Goal: Information Seeking & Learning: Find specific fact

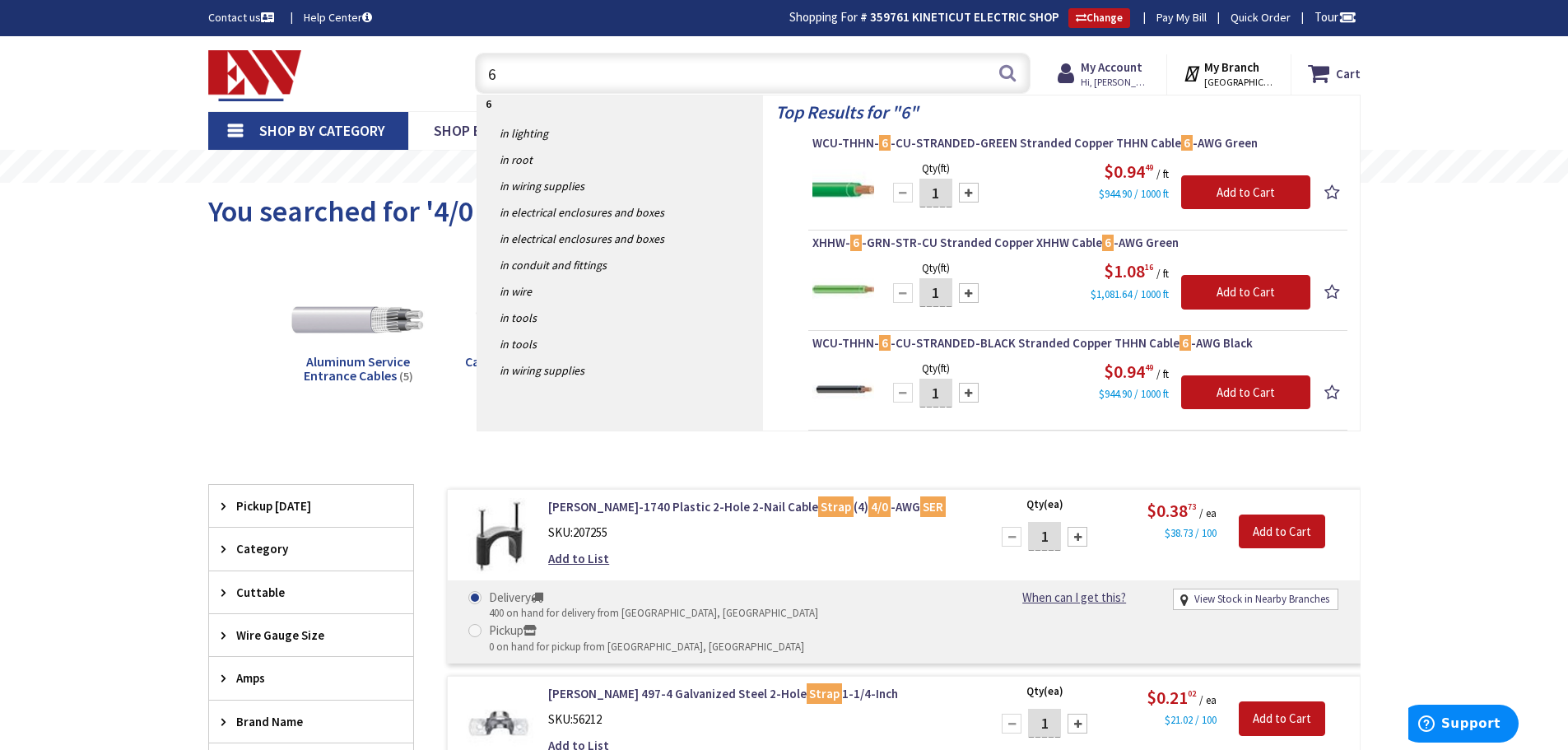
click at [533, 74] on input "6" at bounding box center [753, 73] width 556 height 41
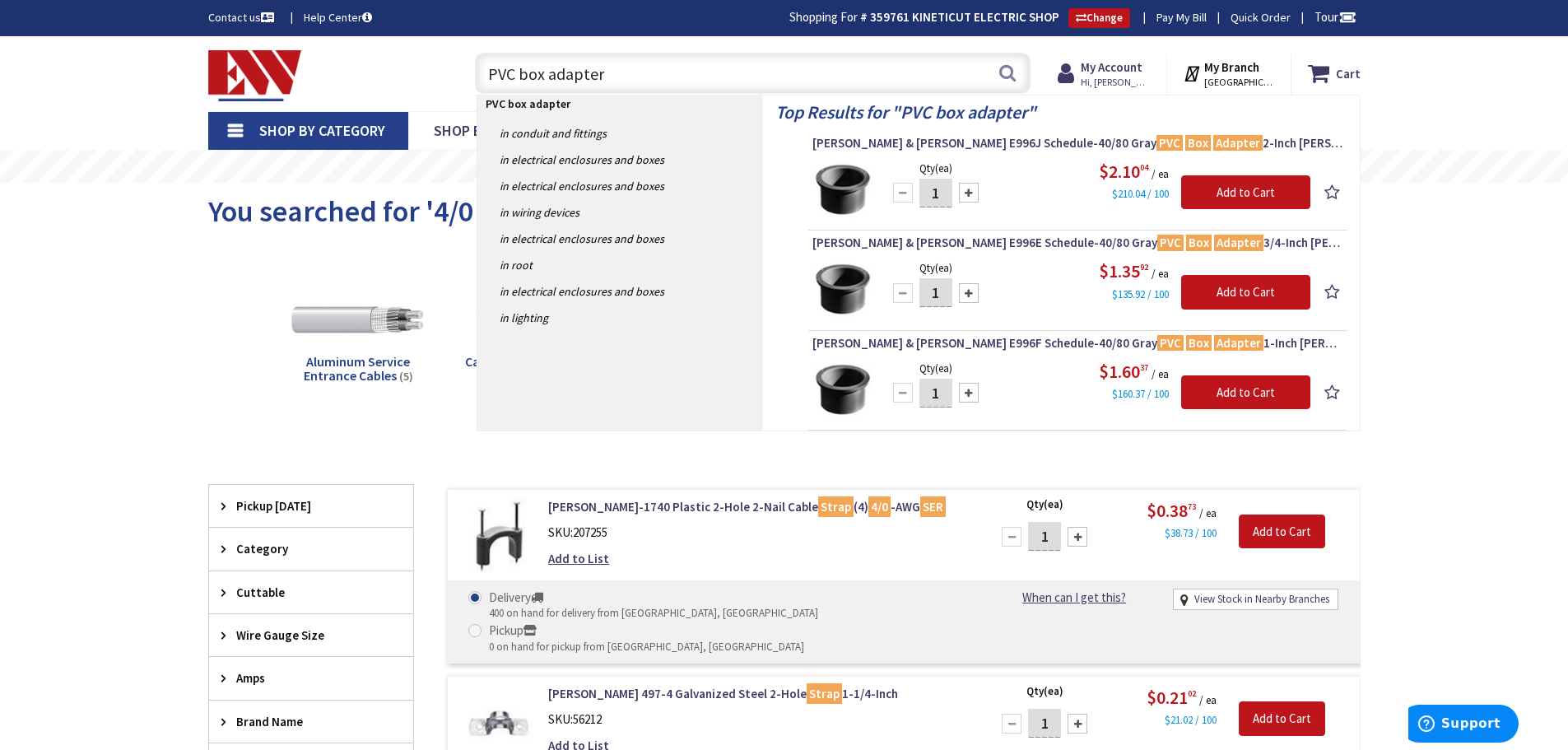
click at [636, 68] on input "PVC box adapter" at bounding box center [753, 73] width 556 height 41
click at [631, 65] on input "PVC box adapter" at bounding box center [753, 73] width 556 height 41
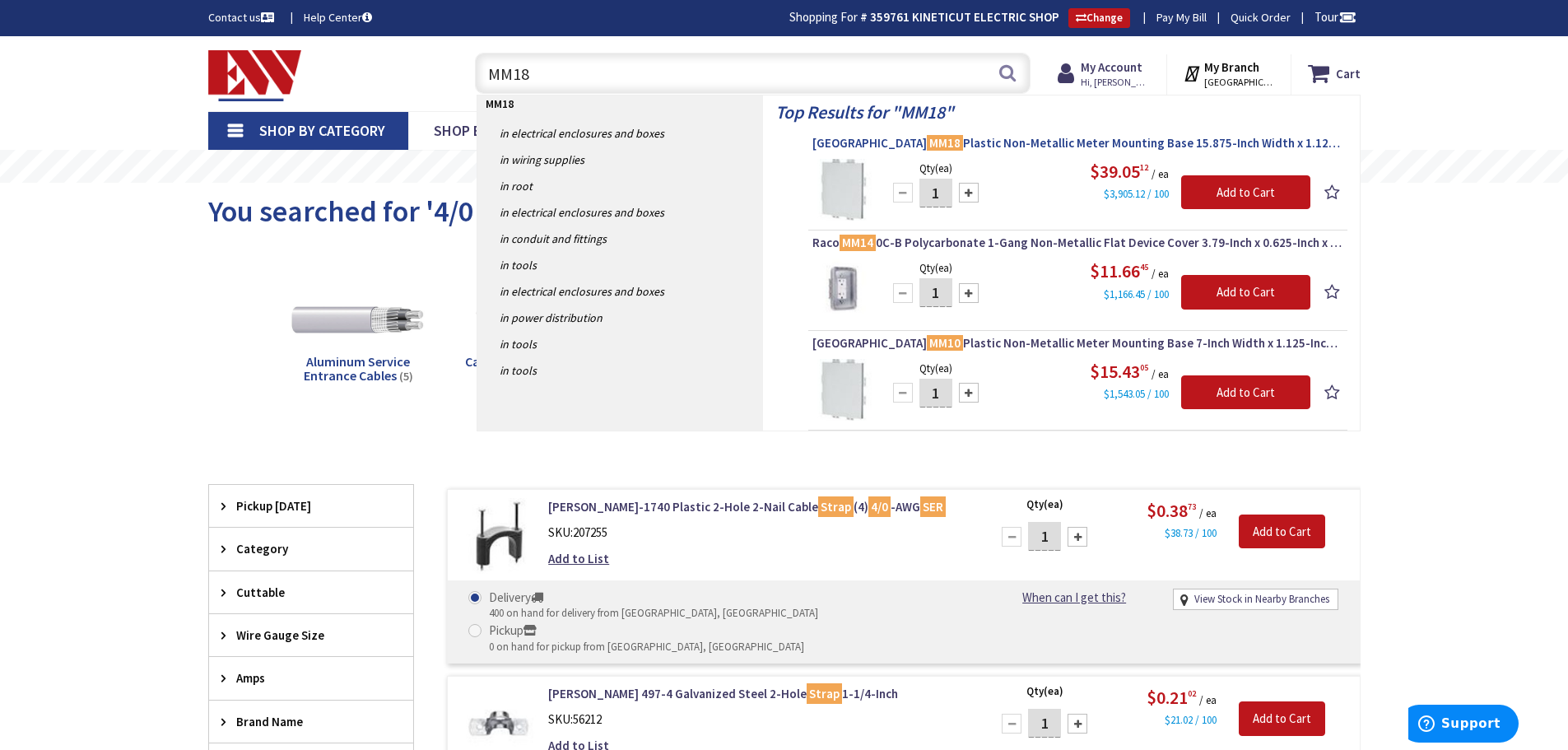
type input "MM18"
click at [925, 142] on span "Arlington MM18 Plastic Non-Metallic Meter Mounting Base 15.875-Inch Width x 1.1…" at bounding box center [1078, 142] width 531 height 16
